Goal: Register for event/course

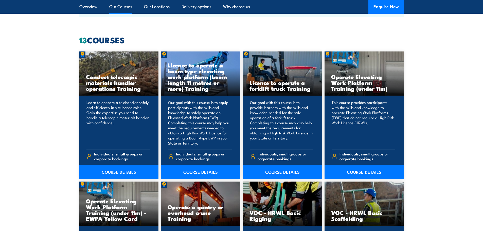
scroll to position [381, 0]
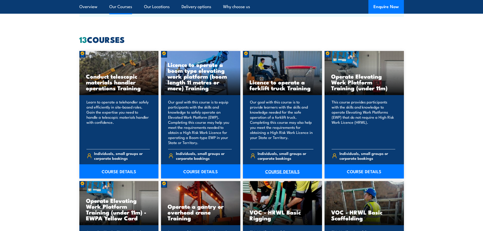
click at [285, 170] on link "COURSE DETAILS" at bounding box center [282, 171] width 79 height 14
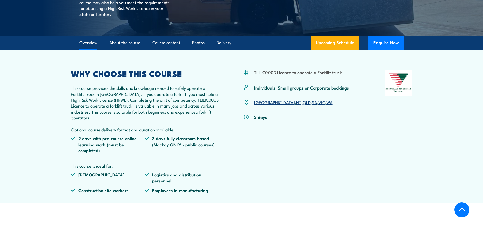
scroll to position [127, 0]
click at [303, 100] on link "QLD" at bounding box center [307, 102] width 8 height 6
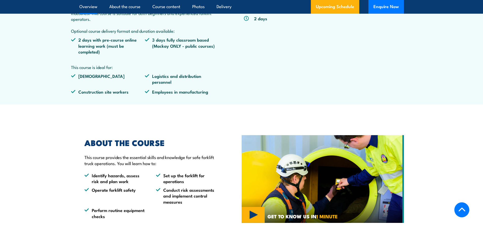
scroll to position [139, 0]
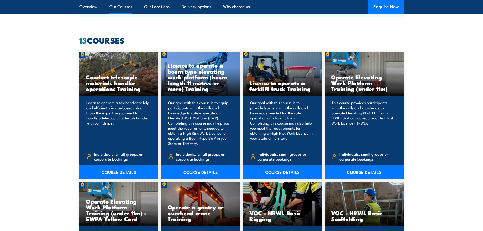
scroll to position [381, 0]
